Goal: Obtain resource: Download file/media

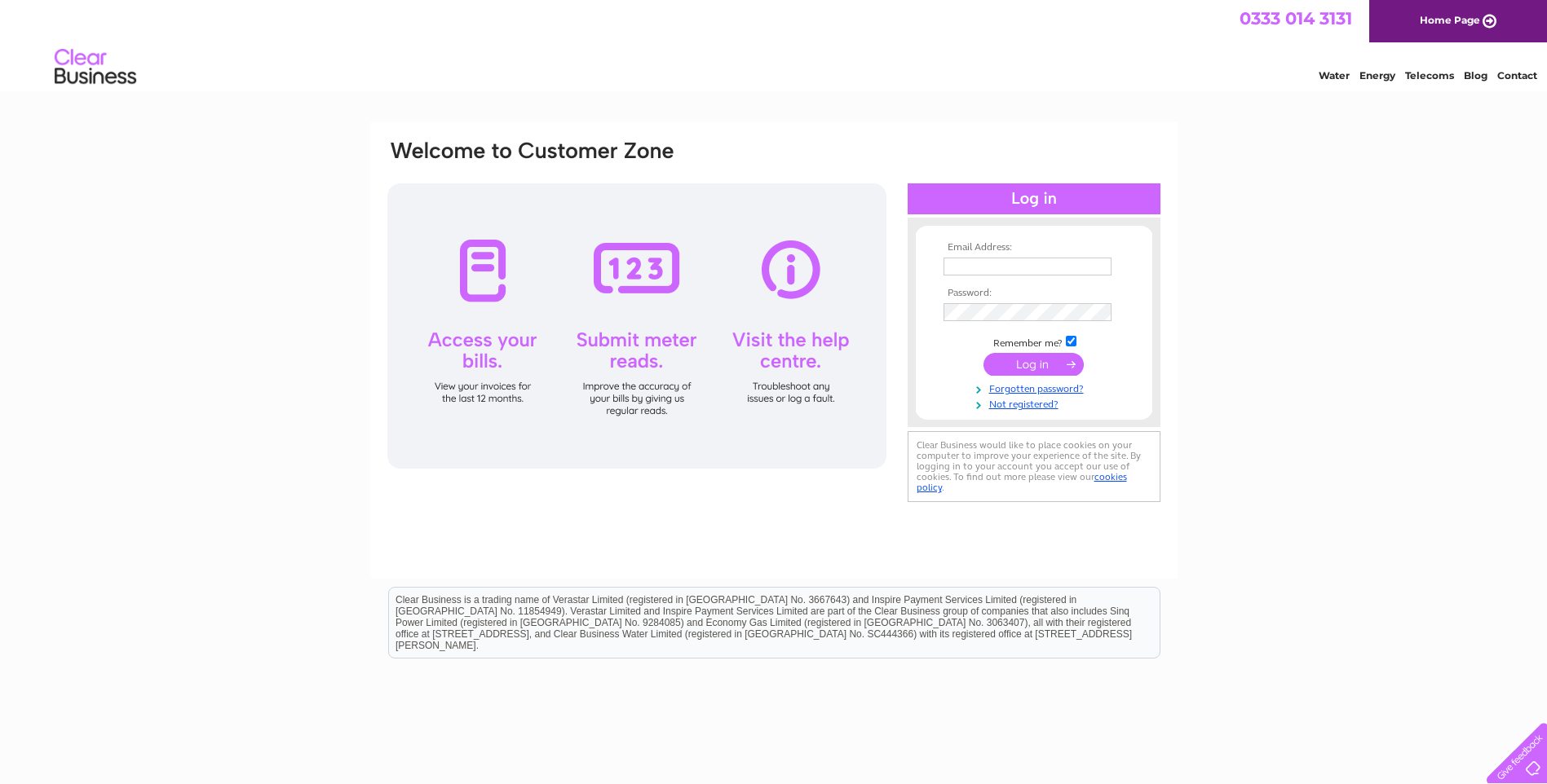
type input "linda@murrayfieldcarpets.co.uk"
click at [1035, 358] on input "submit" at bounding box center [1033, 365] width 100 height 23
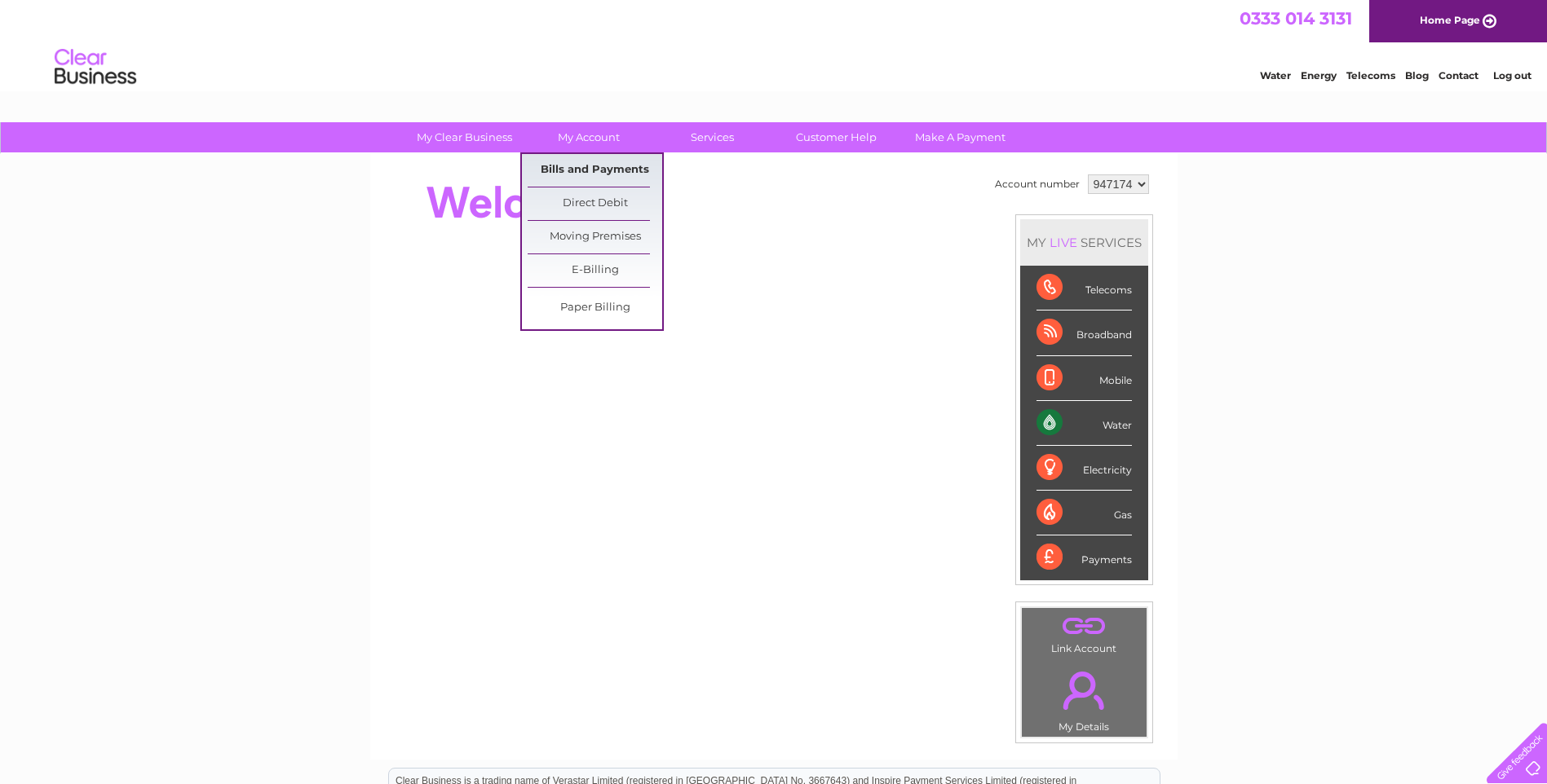
click at [598, 173] on link "Bills and Payments" at bounding box center [595, 170] width 134 height 32
click at [601, 167] on link "Bills and Payments" at bounding box center [595, 170] width 134 height 32
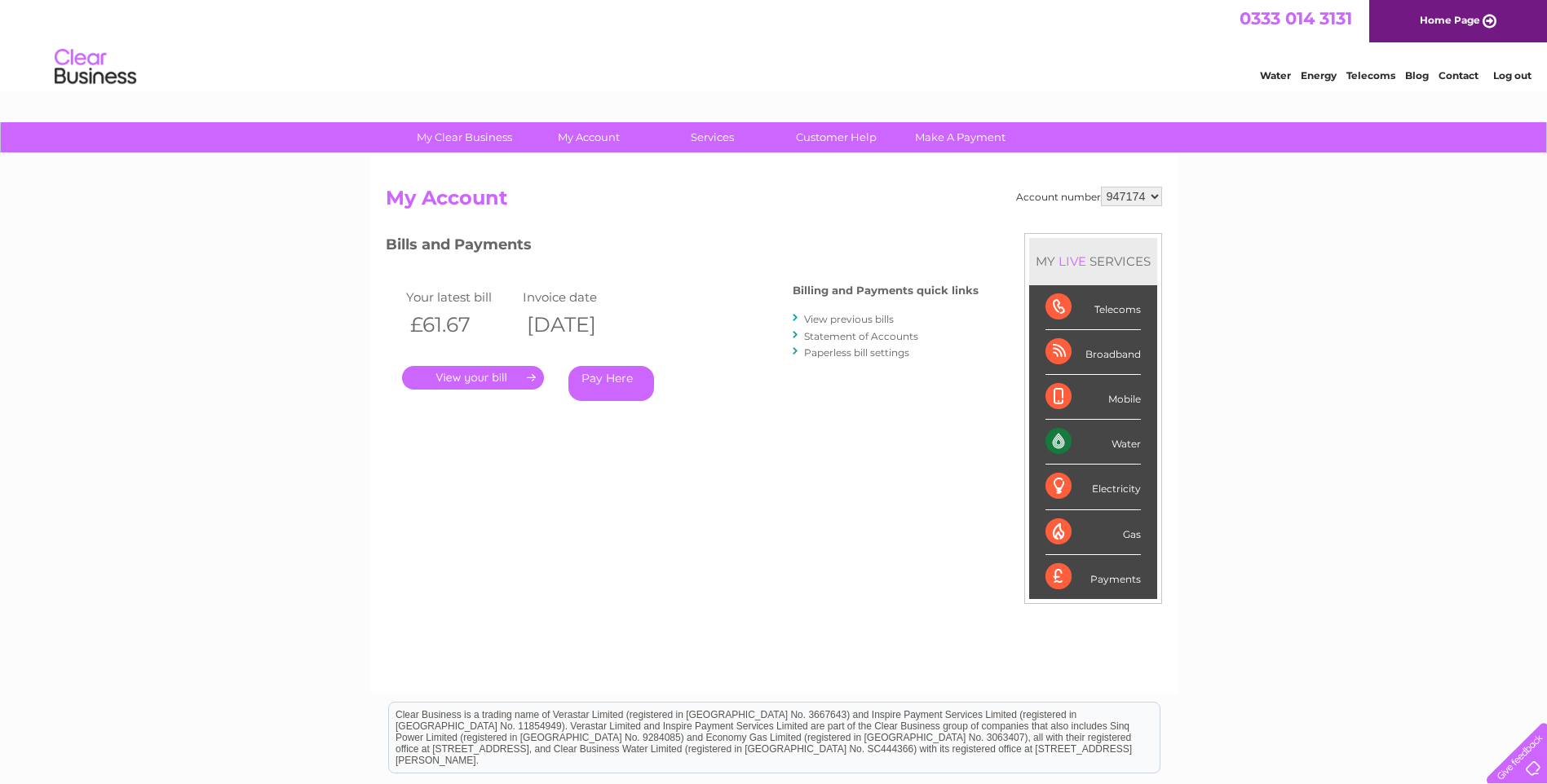
click at [506, 380] on link "." at bounding box center [473, 378] width 142 height 24
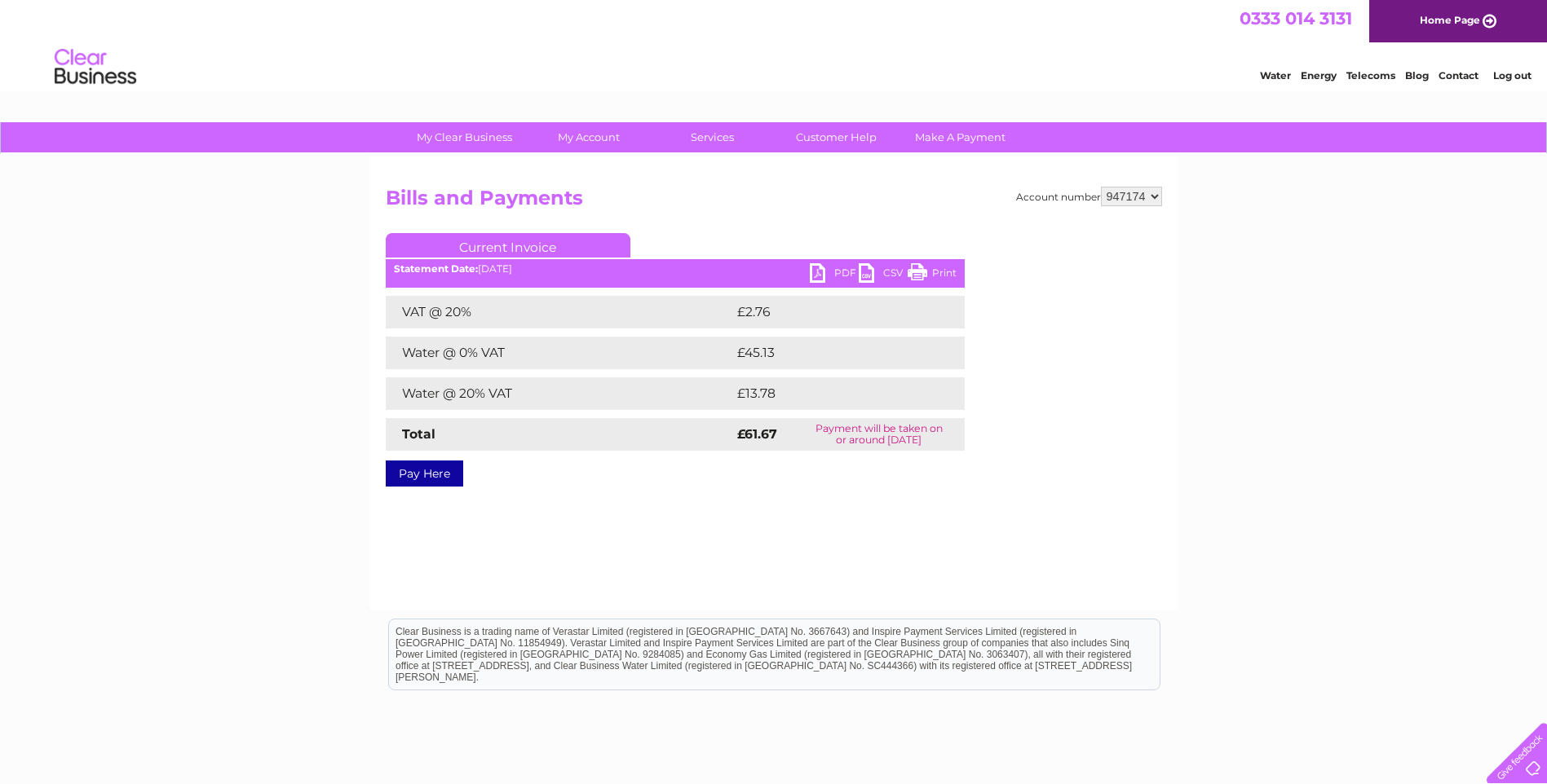
click at [834, 271] on link "PDF" at bounding box center [834, 275] width 49 height 24
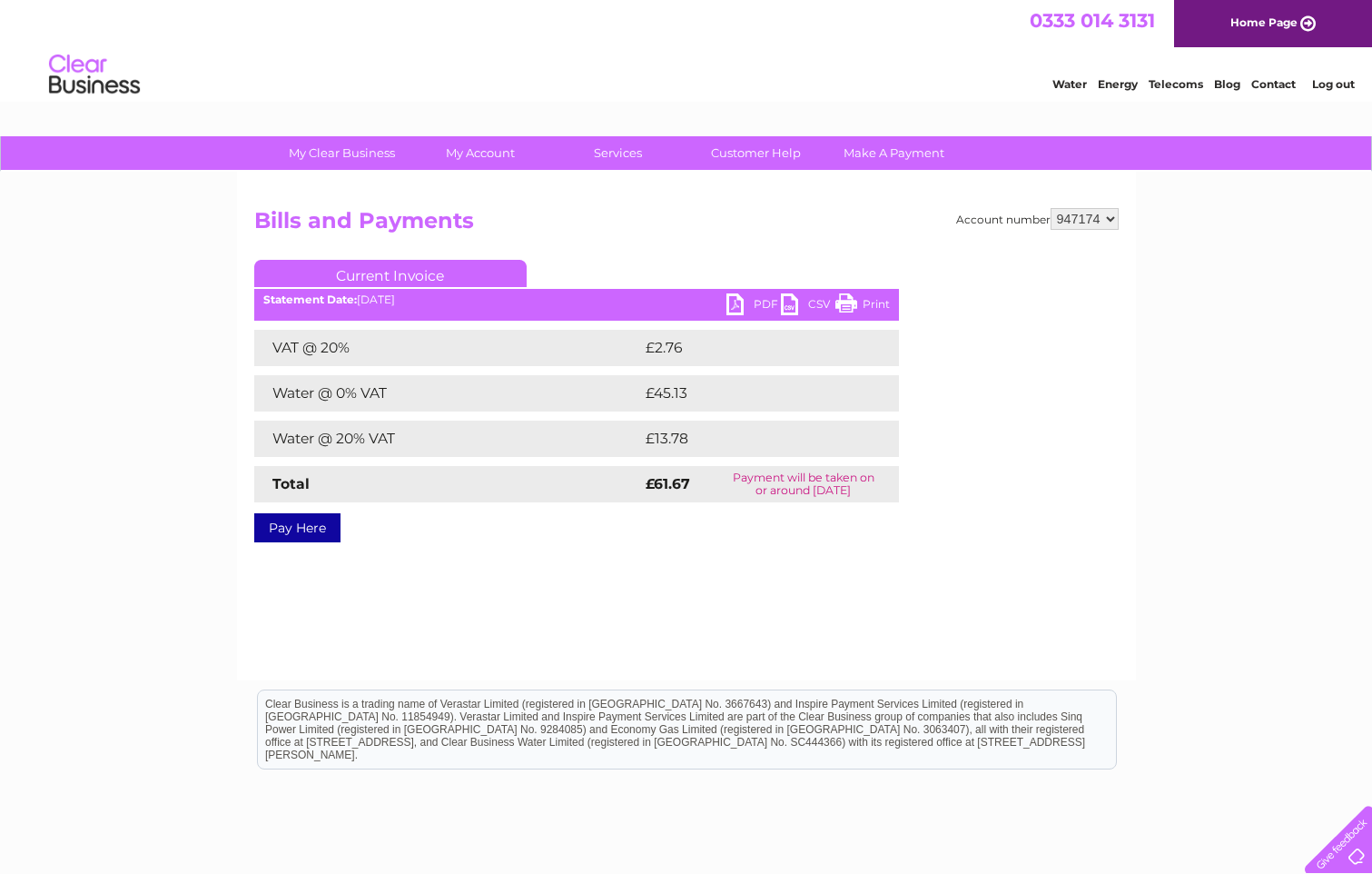
click at [1115, 220] on select "947174 947182" at bounding box center [1084, 219] width 68 height 21
select select "947182"
click at [1050, 208] on select "947174 947182" at bounding box center [1084, 219] width 68 height 21
click at [746, 304] on link "PDF" at bounding box center [754, 306] width 54 height 26
